Goal: Task Accomplishment & Management: Complete application form

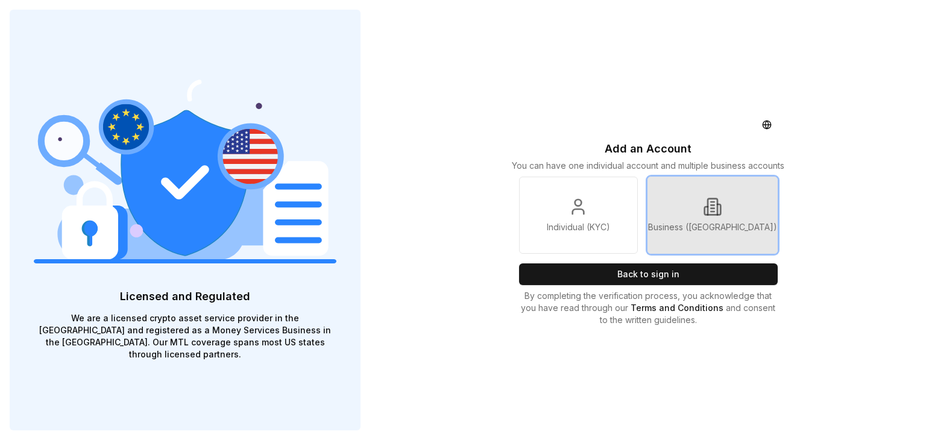
click at [708, 229] on p "Business ([GEOGRAPHIC_DATA])" at bounding box center [712, 227] width 129 height 12
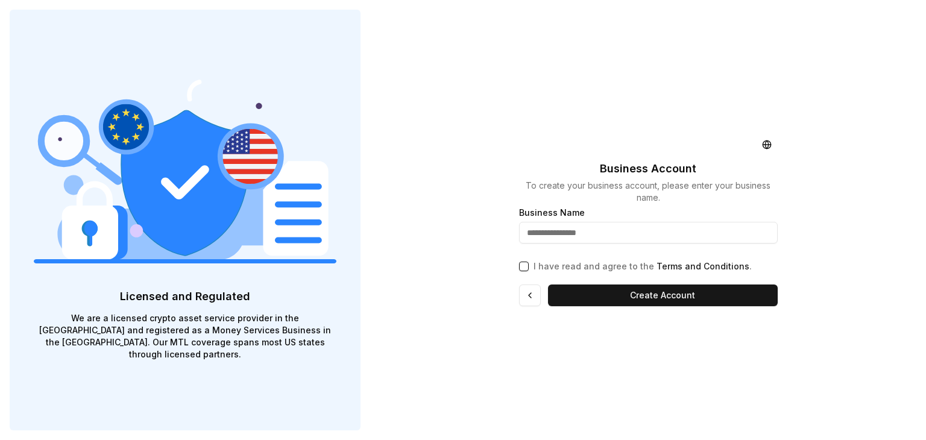
click at [595, 234] on input "text" at bounding box center [648, 233] width 259 height 22
type input "**********"
click at [517, 263] on div "**********" at bounding box center [648, 220] width 278 height 440
click at [526, 265] on button "I have read and agree to the Terms and Conditions ." at bounding box center [524, 267] width 10 height 10
click at [622, 294] on button "Create Account" at bounding box center [663, 295] width 230 height 22
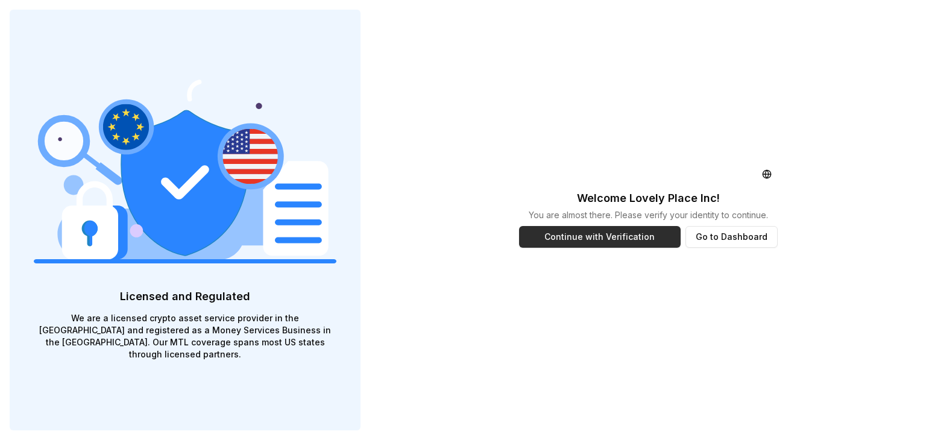
click at [635, 240] on button "Continue with Verification" at bounding box center [600, 237] width 162 height 22
click at [622, 237] on button "Continue with Verification" at bounding box center [600, 237] width 162 height 22
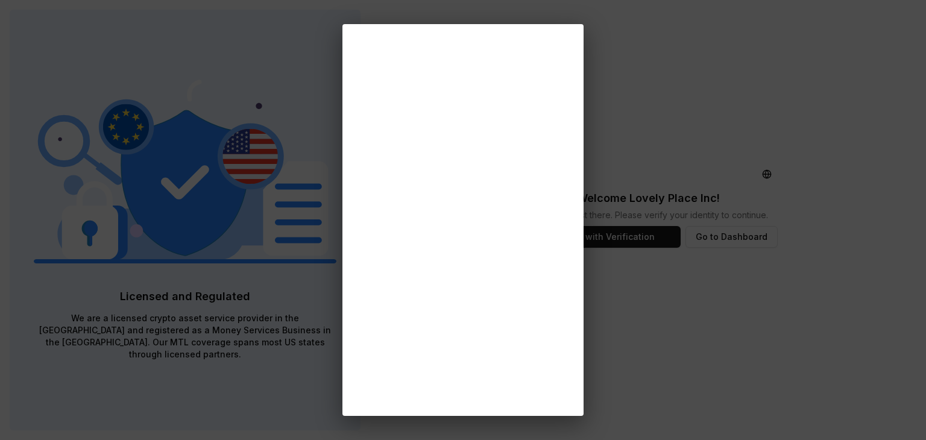
click at [624, 125] on div at bounding box center [463, 220] width 926 height 440
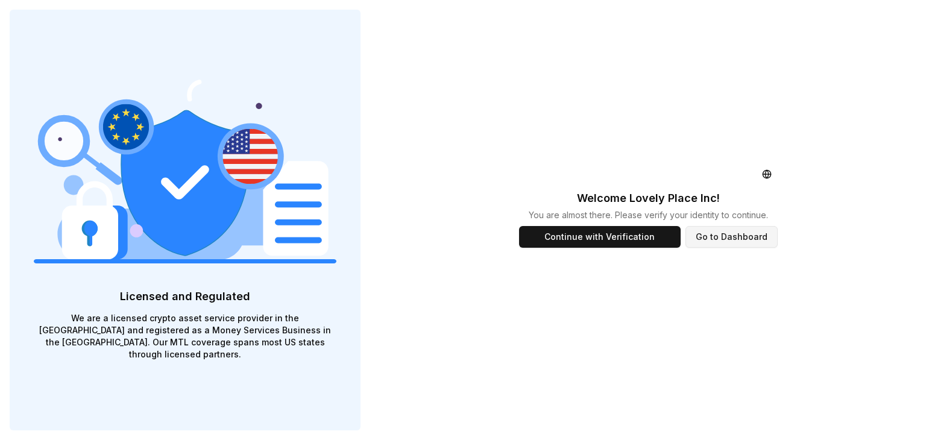
click at [732, 234] on button "Go to Dashboard" at bounding box center [731, 237] width 92 height 22
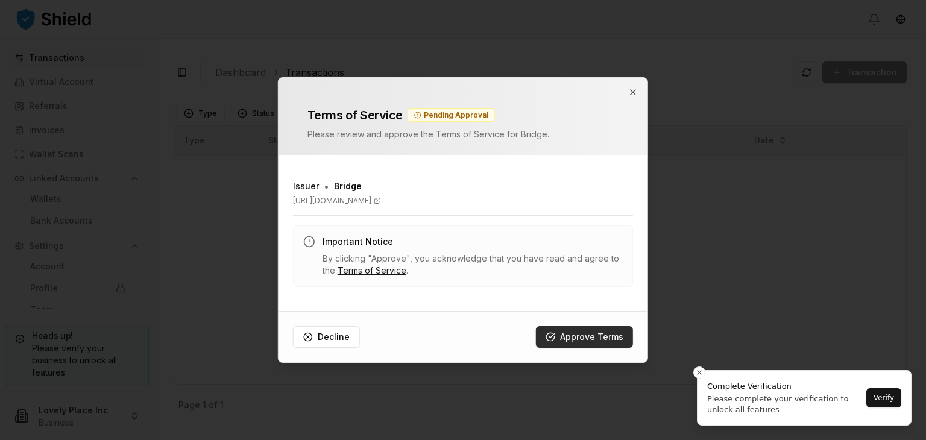
click at [601, 328] on button "Approve Terms" at bounding box center [584, 337] width 97 height 22
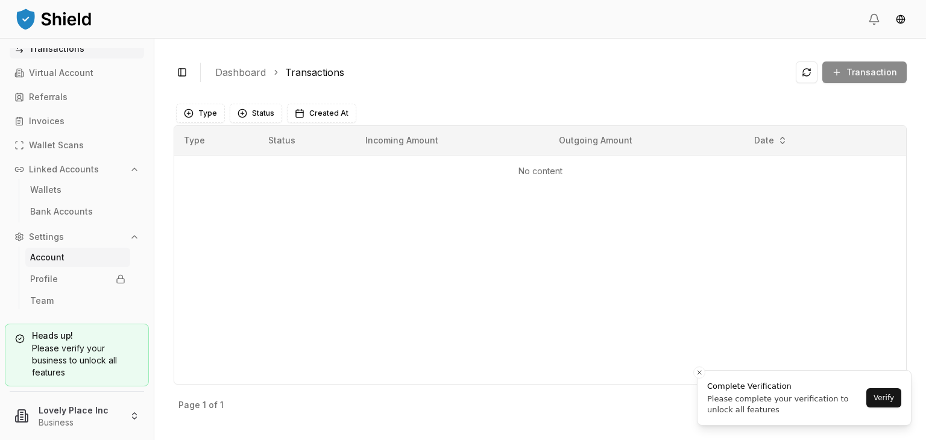
scroll to position [11, 0]
click at [80, 189] on link "Wallets" at bounding box center [77, 187] width 105 height 19
